Goal: Information Seeking & Learning: Learn about a topic

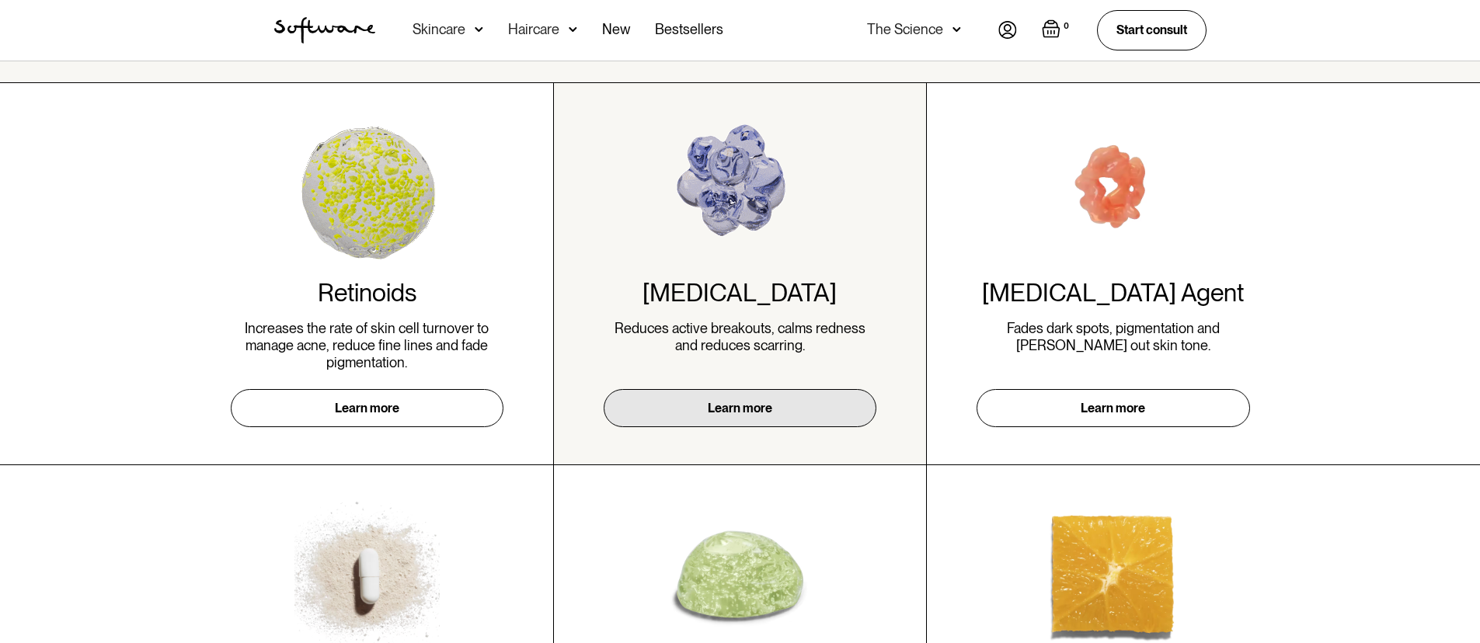
scroll to position [370, 0]
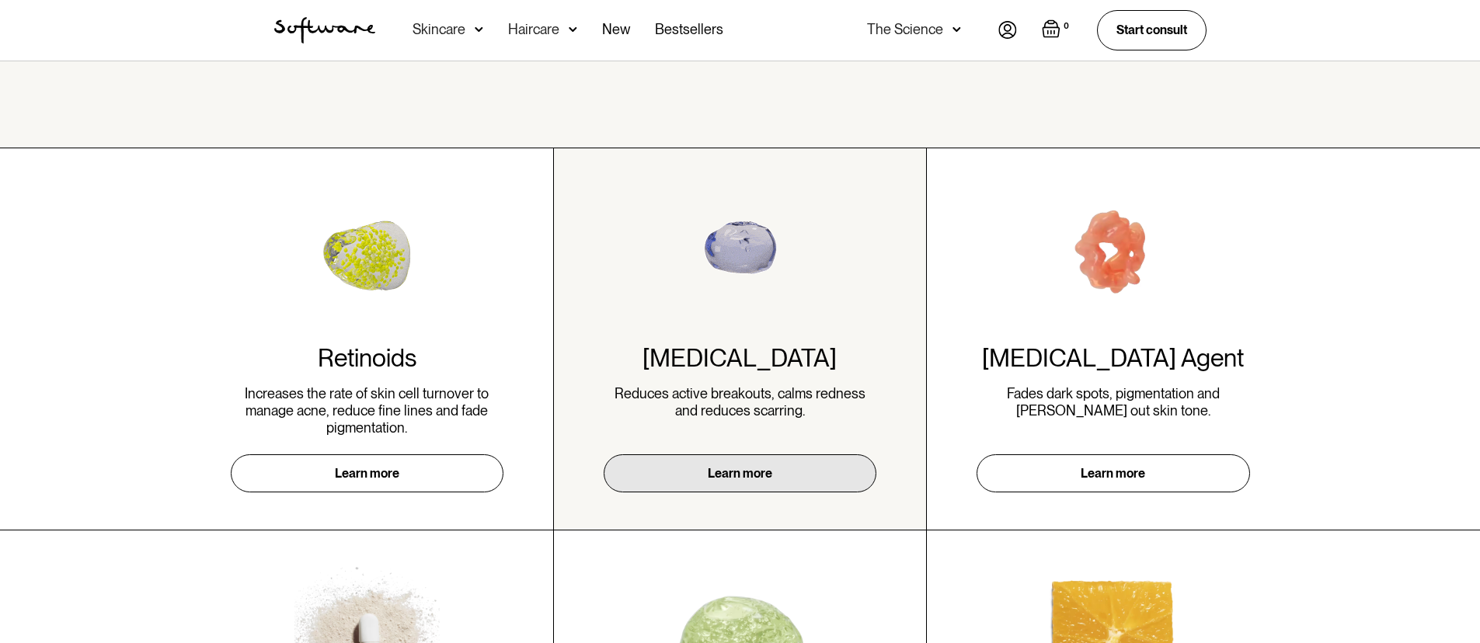
click at [731, 465] on link "Learn more" at bounding box center [740, 473] width 273 height 38
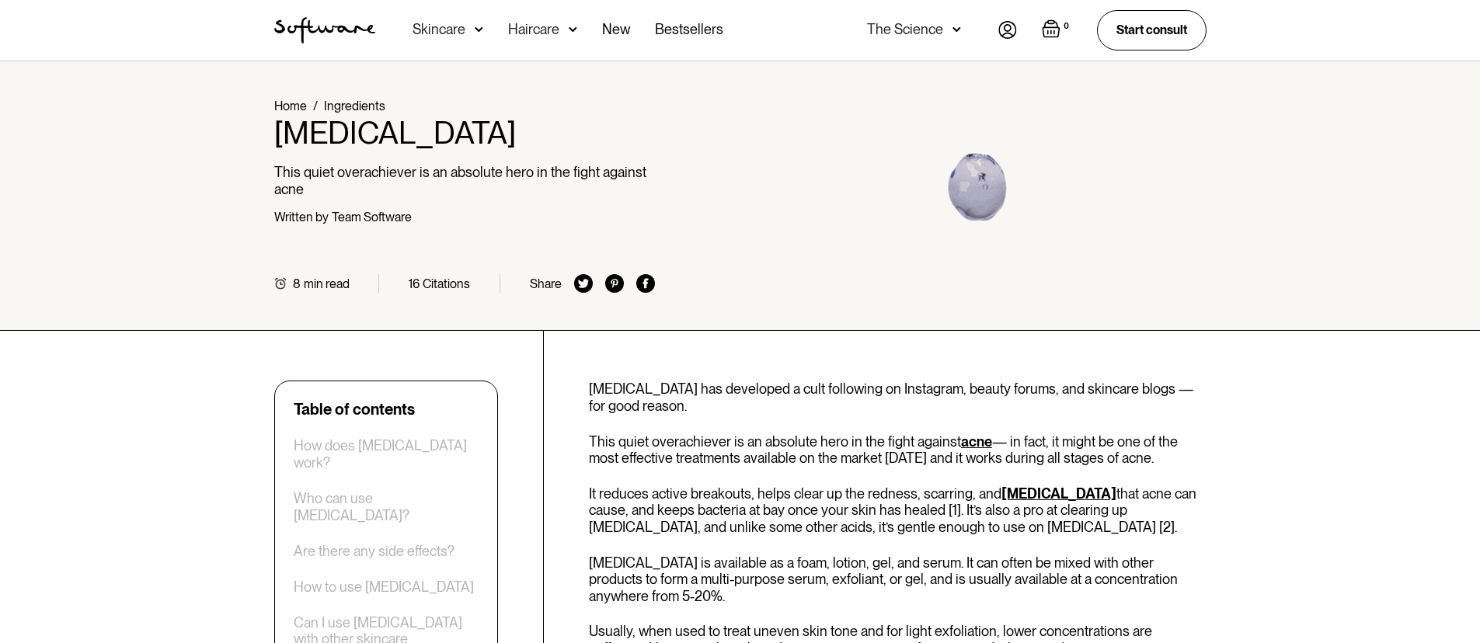
scroll to position [65, 0]
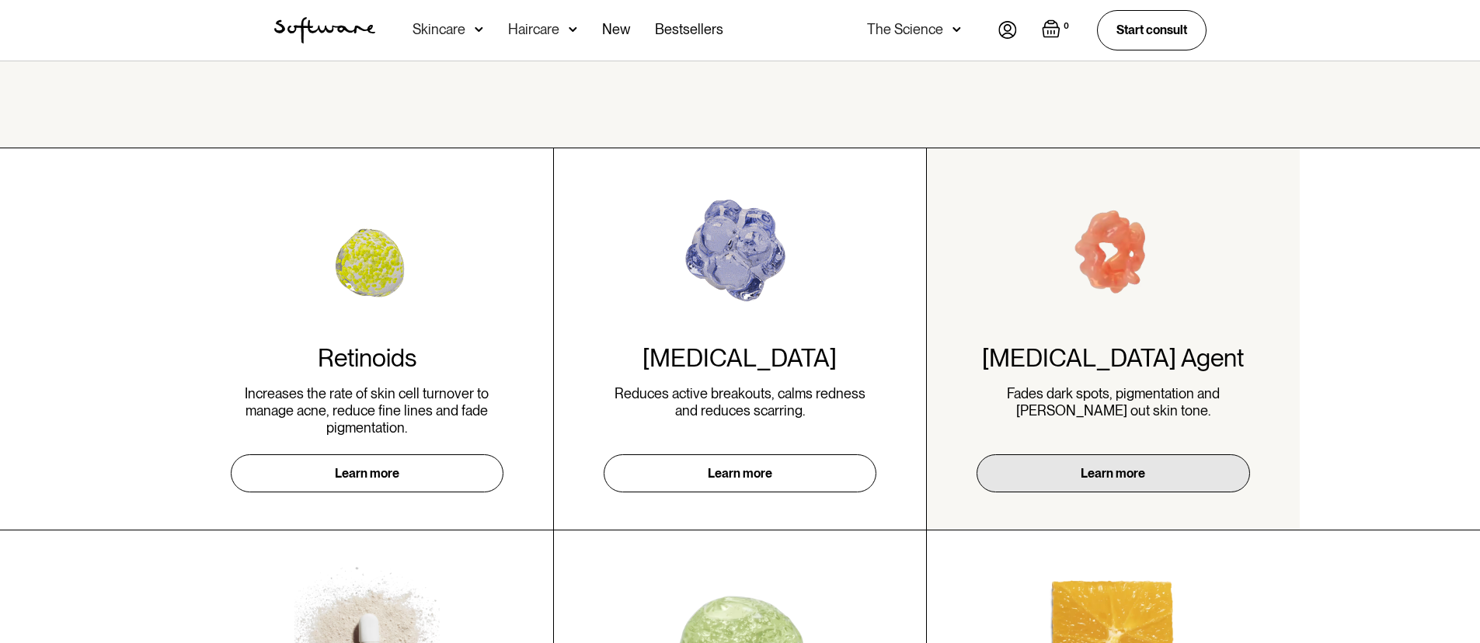
scroll to position [513, 0]
